Goal: Use online tool/utility

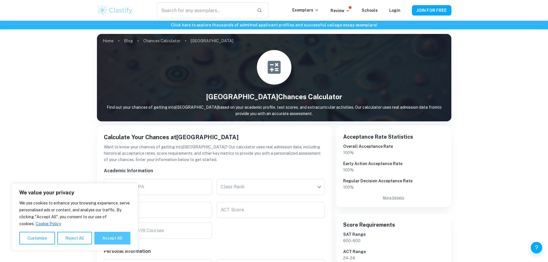
click at [107, 237] on button "Accept All" at bounding box center [112, 238] width 36 height 13
checkbox input "true"
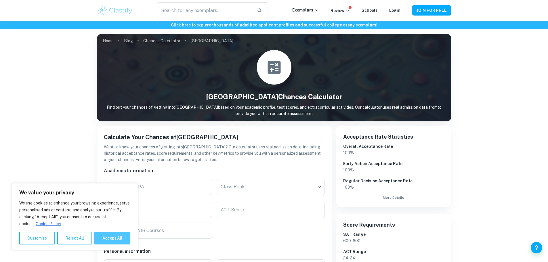
checkbox input "true"
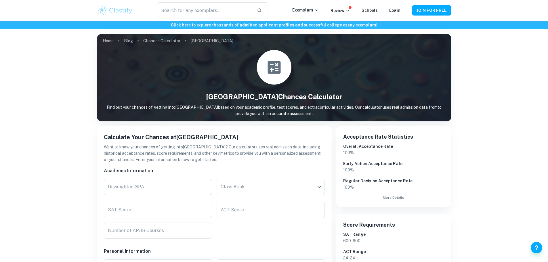
click at [143, 185] on input "Unweighted GPA" at bounding box center [158, 187] width 108 height 16
type input "3.6"
click at [245, 192] on body "We value your privacy We use cookies to enhance your browsing experience, serve…" at bounding box center [274, 152] width 548 height 262
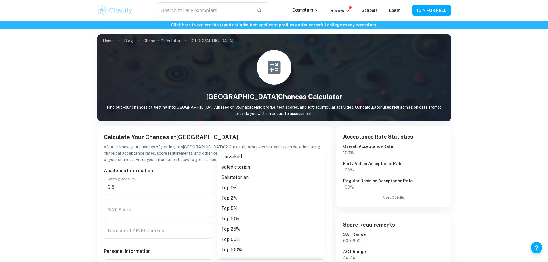
click at [150, 211] on div at bounding box center [274, 131] width 548 height 262
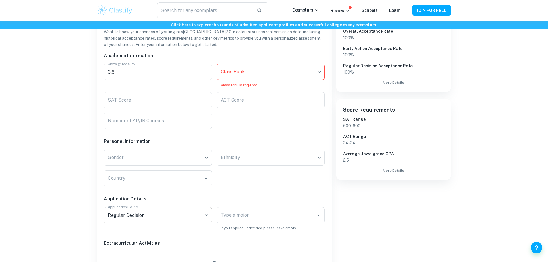
scroll to position [201, 0]
